Goal: Task Accomplishment & Management: Manage account settings

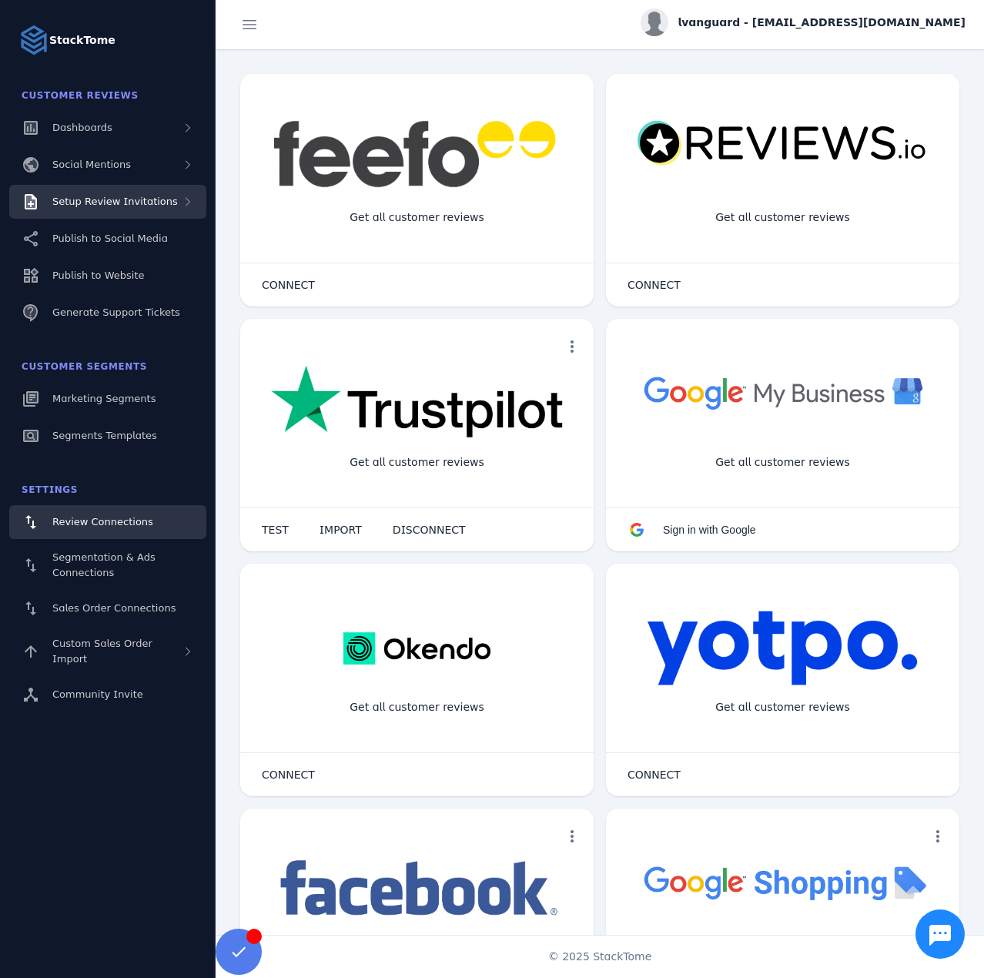
click at [103, 198] on span "Setup Review Invitations" at bounding box center [115, 202] width 126 height 12
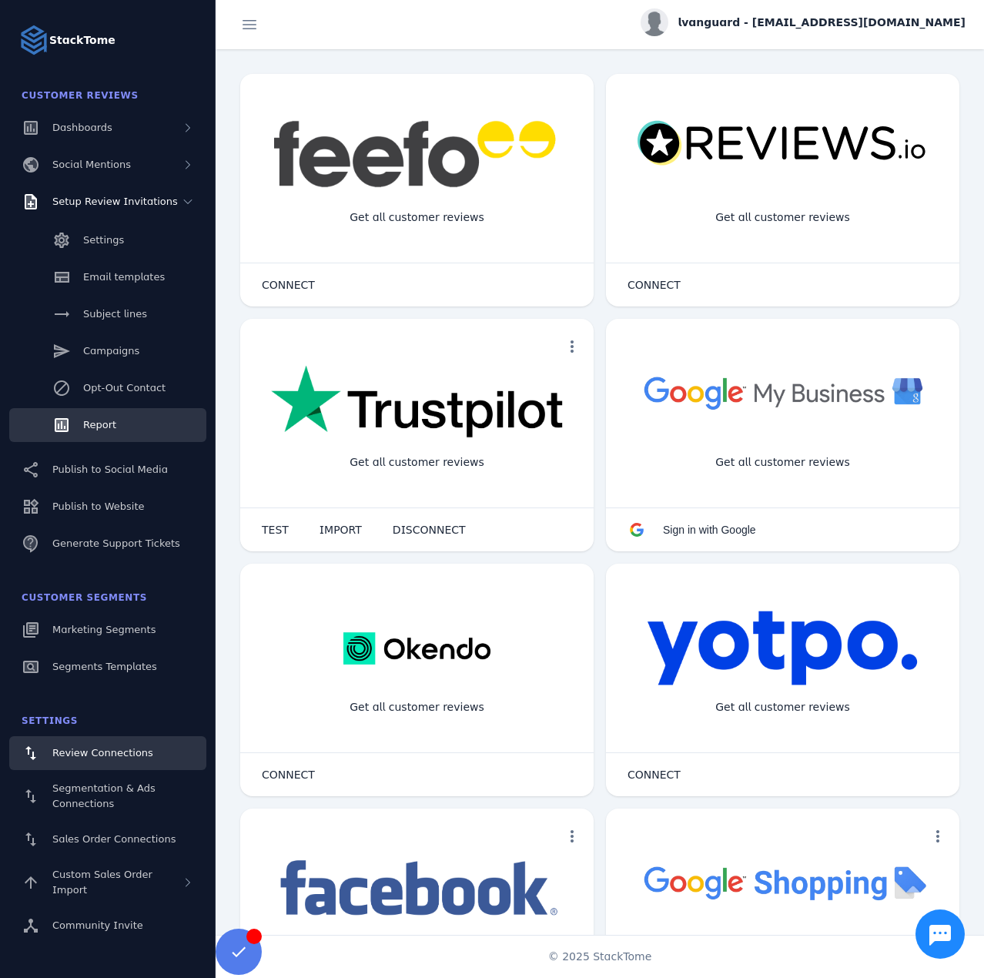
click at [95, 415] on link "Report" at bounding box center [107, 425] width 197 height 34
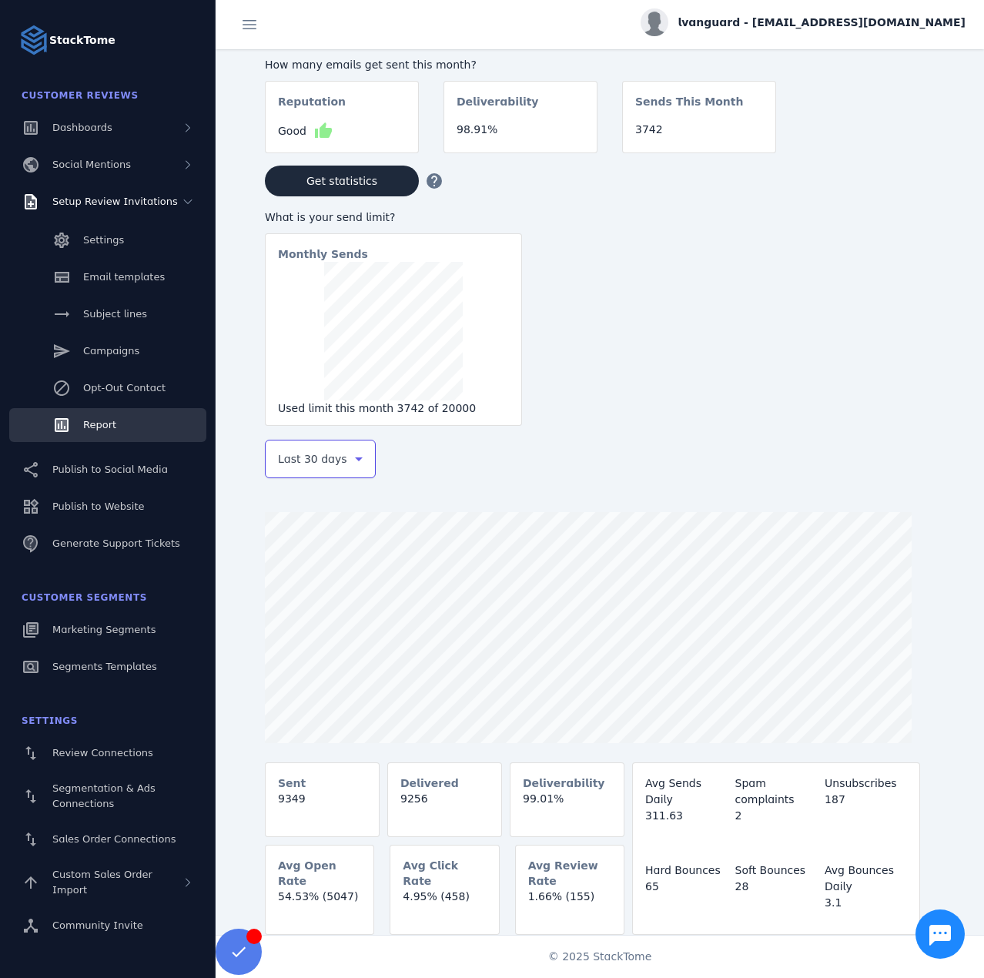
click at [315, 464] on span "Last 30 days" at bounding box center [312, 459] width 69 height 18
click at [320, 585] on span "Last 7 days" at bounding box center [308, 580] width 62 height 18
click at [862, 11] on div "lvanguard - [EMAIL_ADDRESS][DOMAIN_NAME]" at bounding box center [803, 22] width 325 height 28
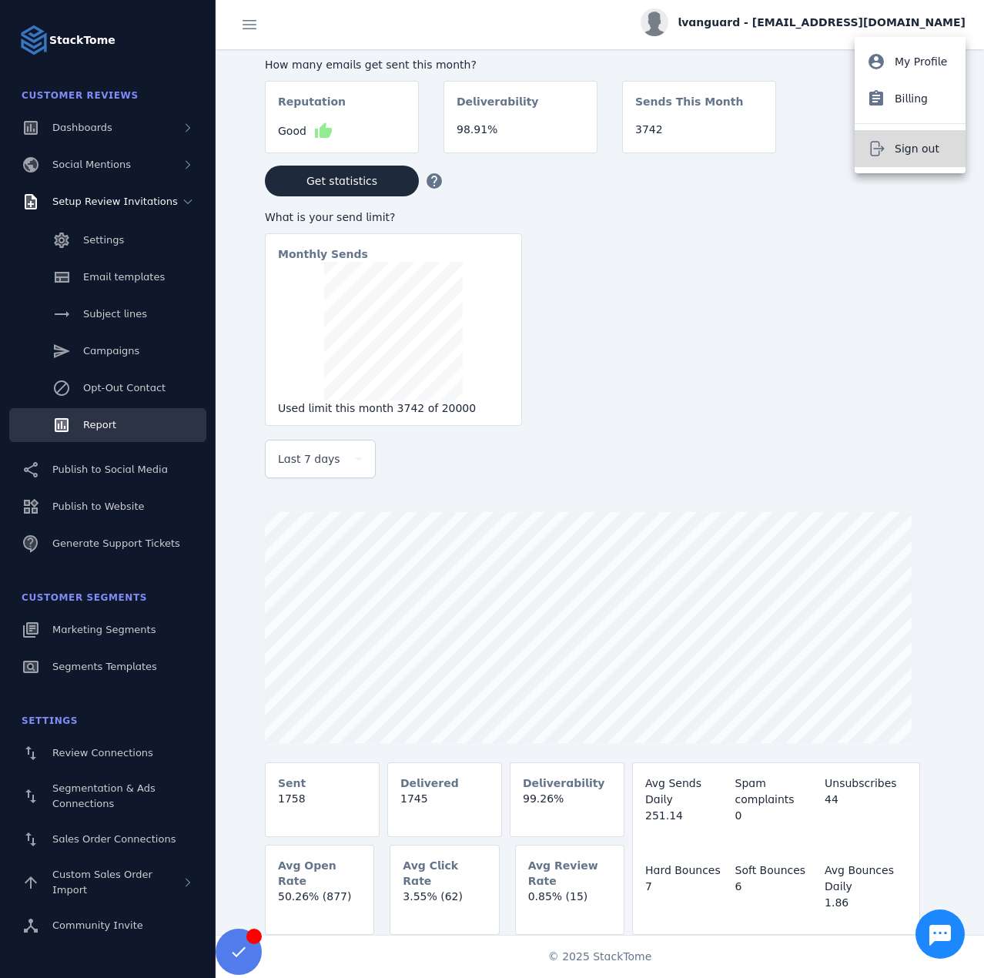
click at [905, 131] on button "Sign out" at bounding box center [910, 148] width 111 height 37
